Goal: Task Accomplishment & Management: Use online tool/utility

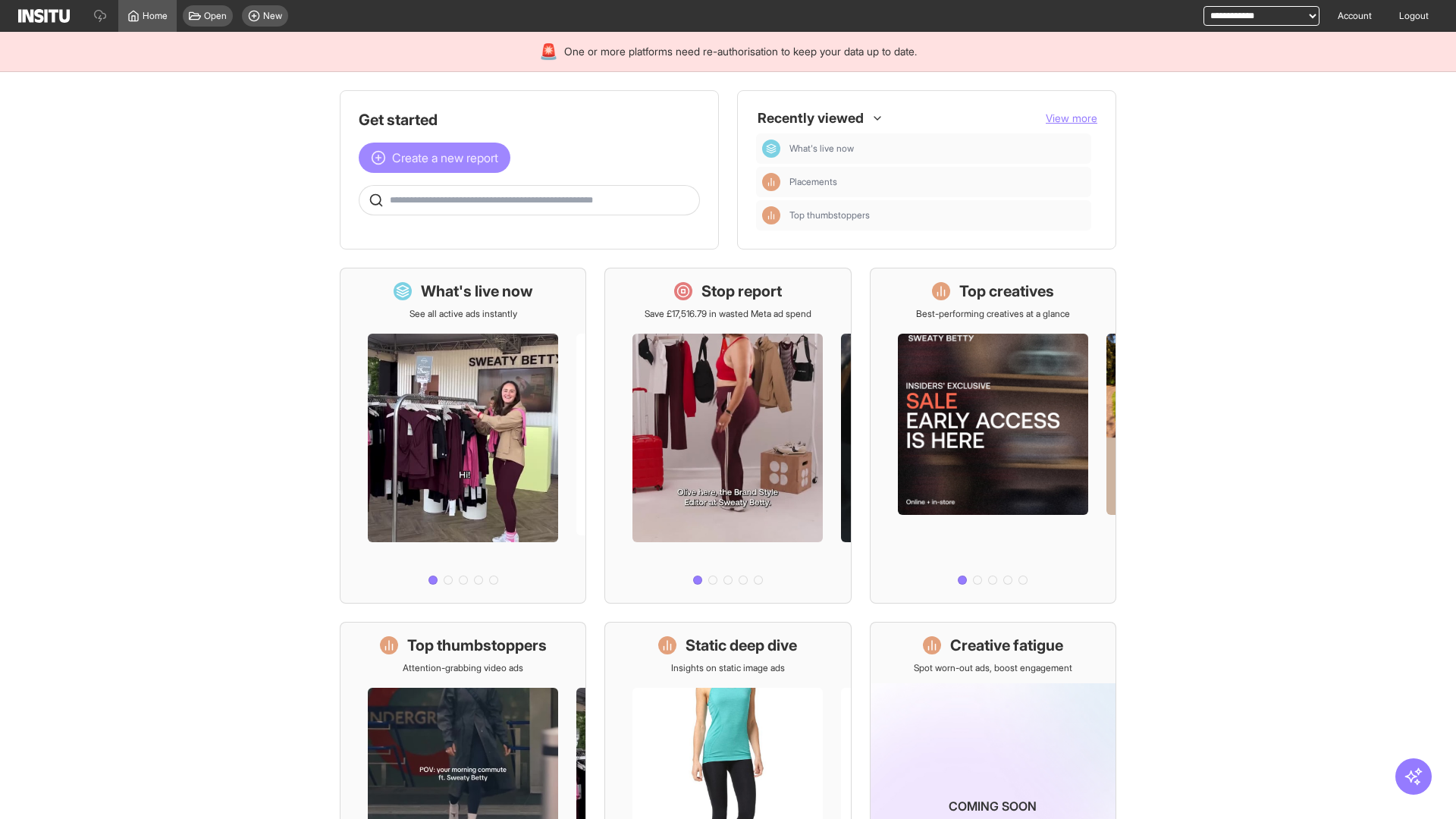
click at [438, 158] on span "Create a new report" at bounding box center [445, 157] width 106 height 19
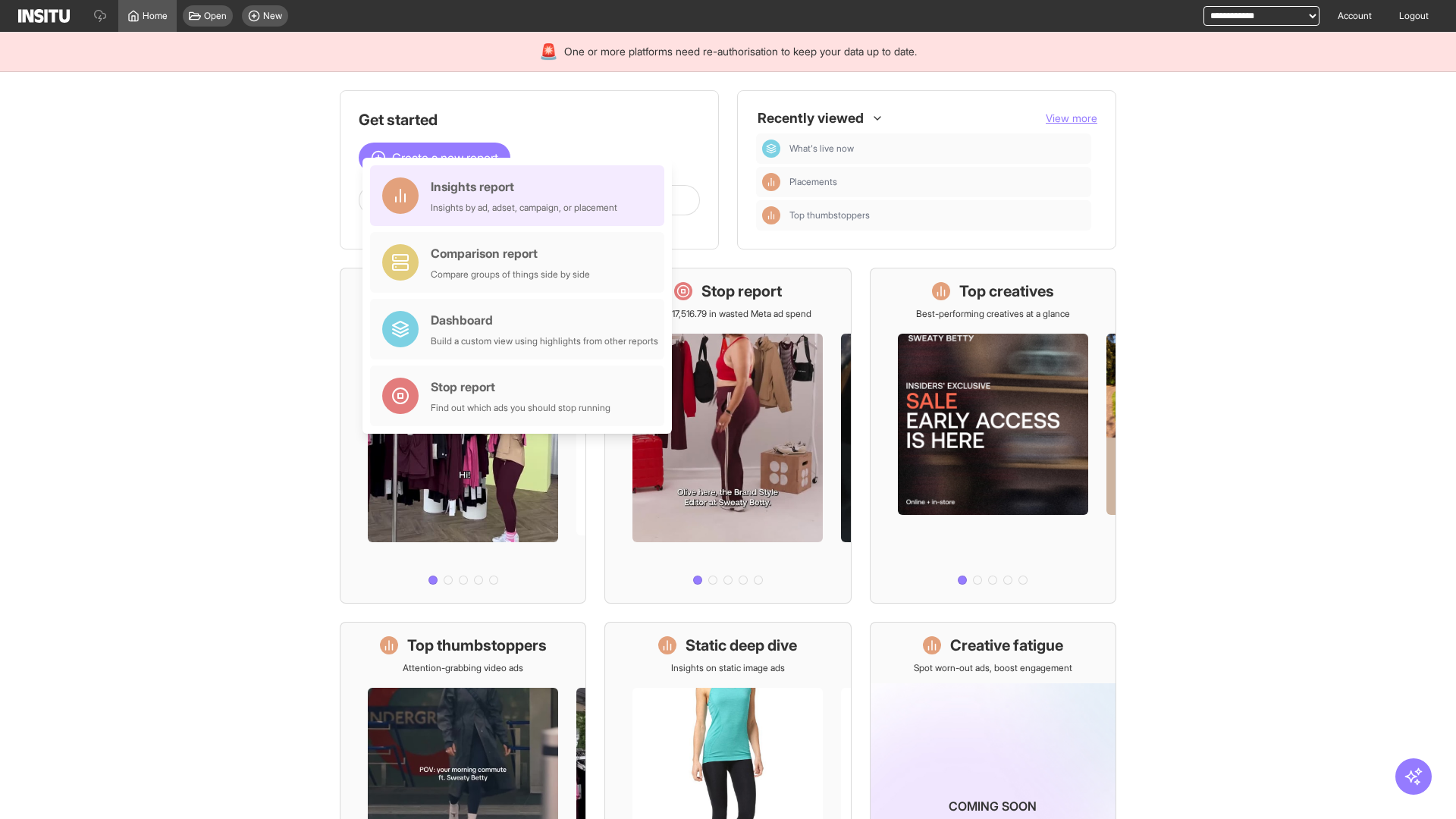
click at [521, 195] on div "Insights report Insights by ad, adset, campaign, or placement" at bounding box center [524, 195] width 187 height 36
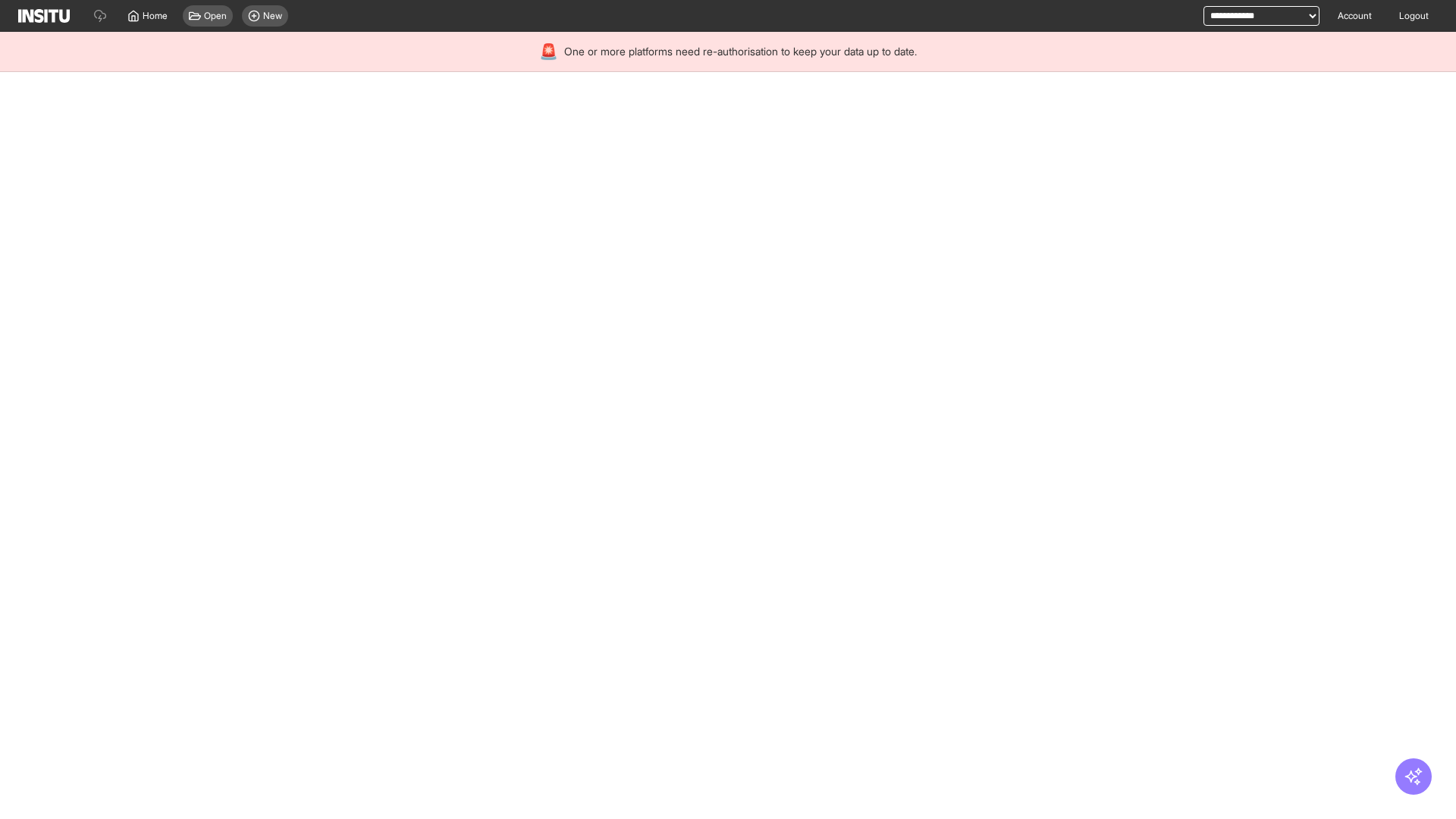
select select "**"
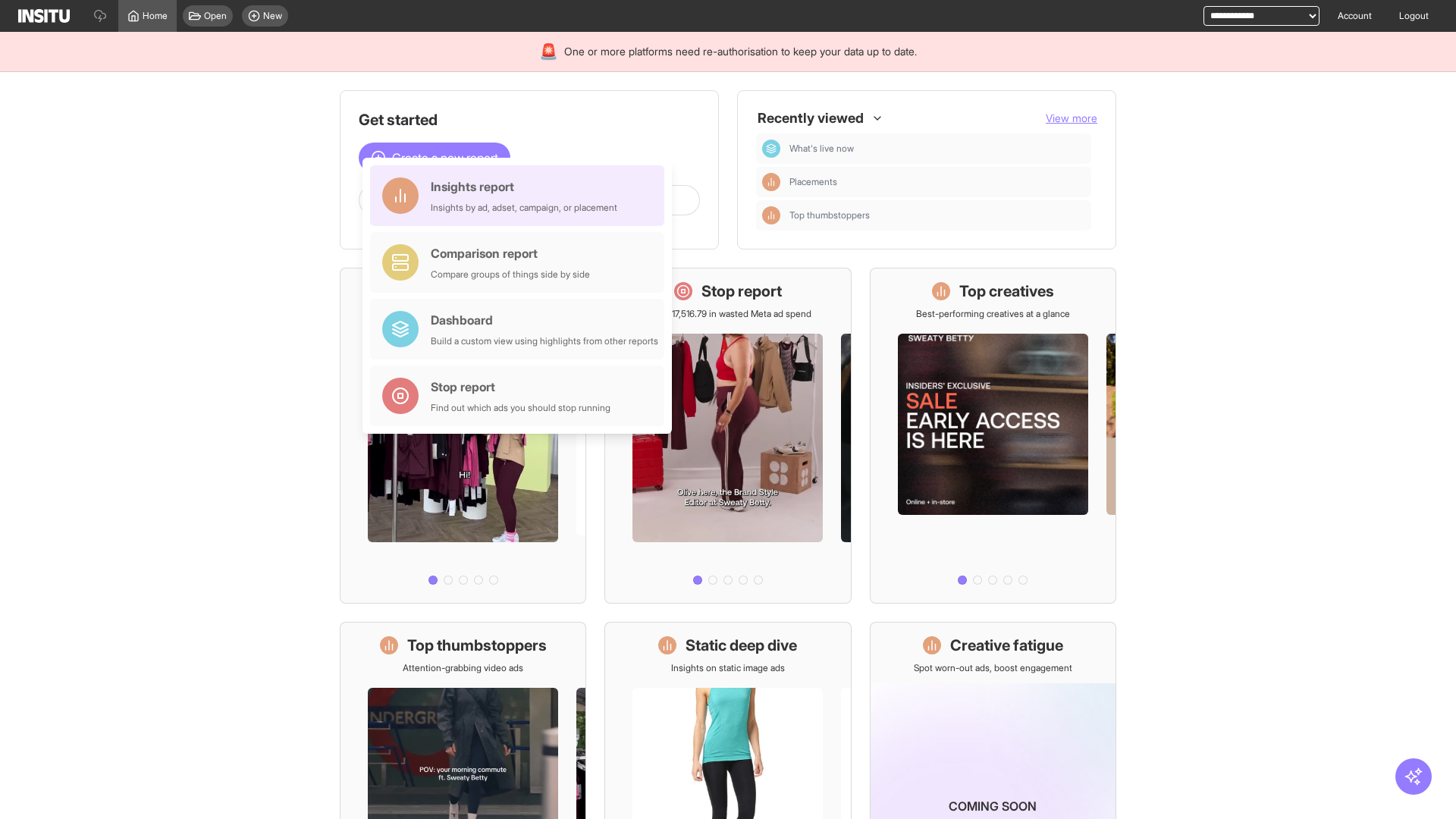
click at [521, 195] on div "Insights report Insights by ad, adset, campaign, or placement" at bounding box center [524, 195] width 187 height 36
